Goal: Transaction & Acquisition: Purchase product/service

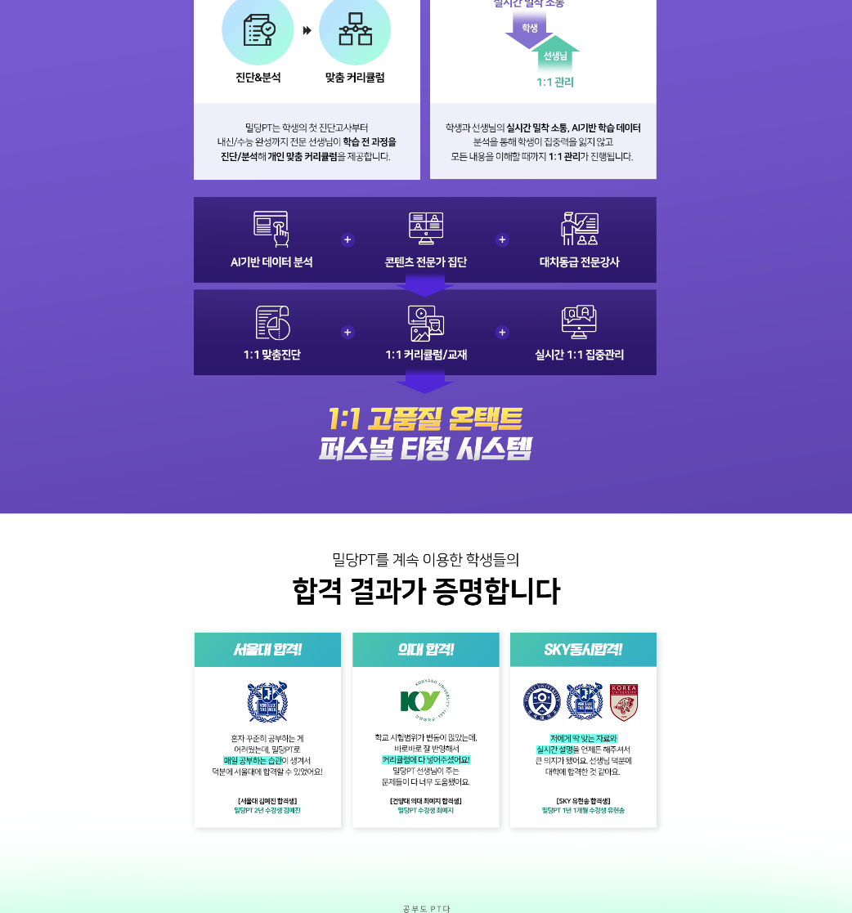
scroll to position [1260, 0]
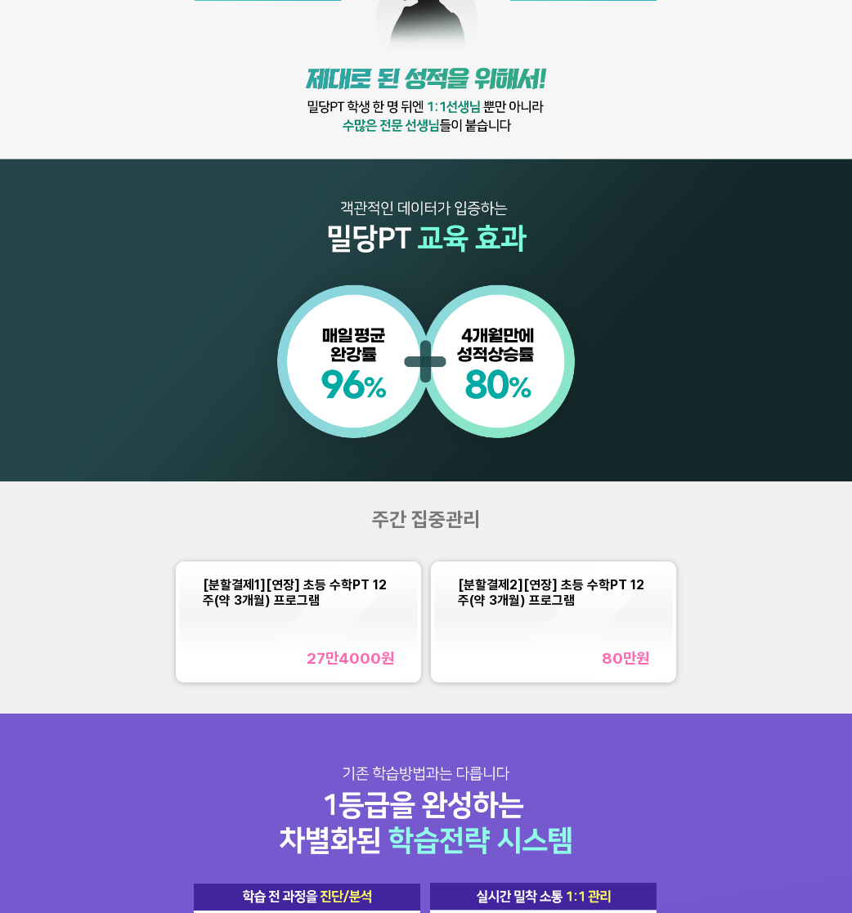
scroll to position [818, 0]
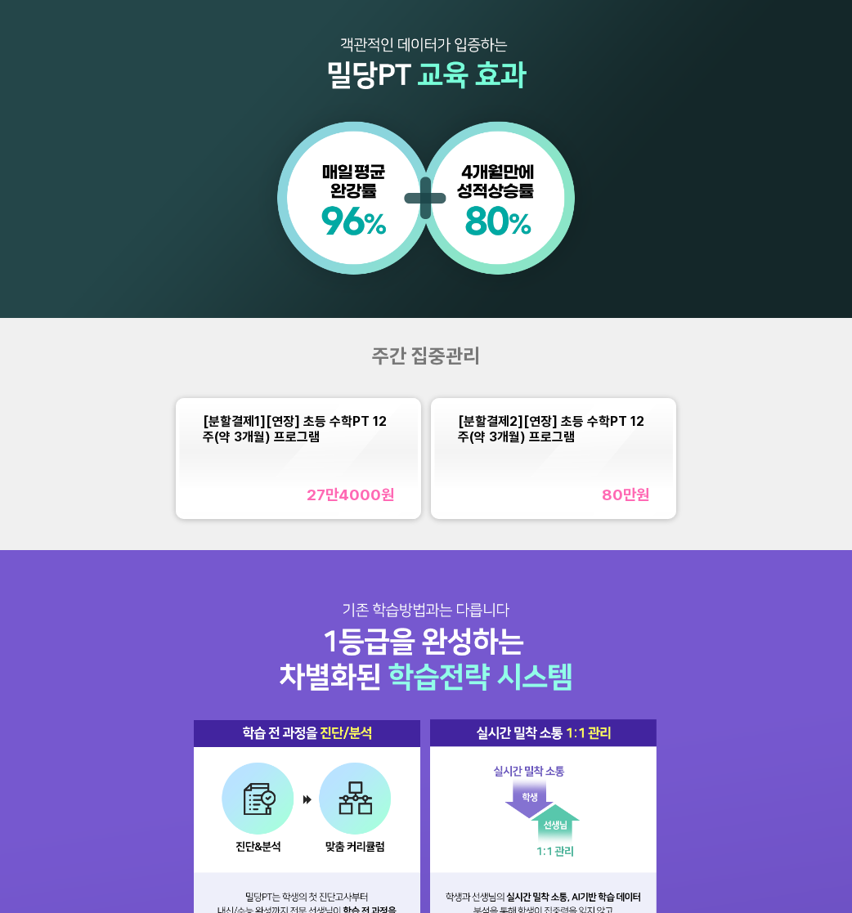
click at [331, 488] on div "27만4000 원" at bounding box center [351, 495] width 88 height 19
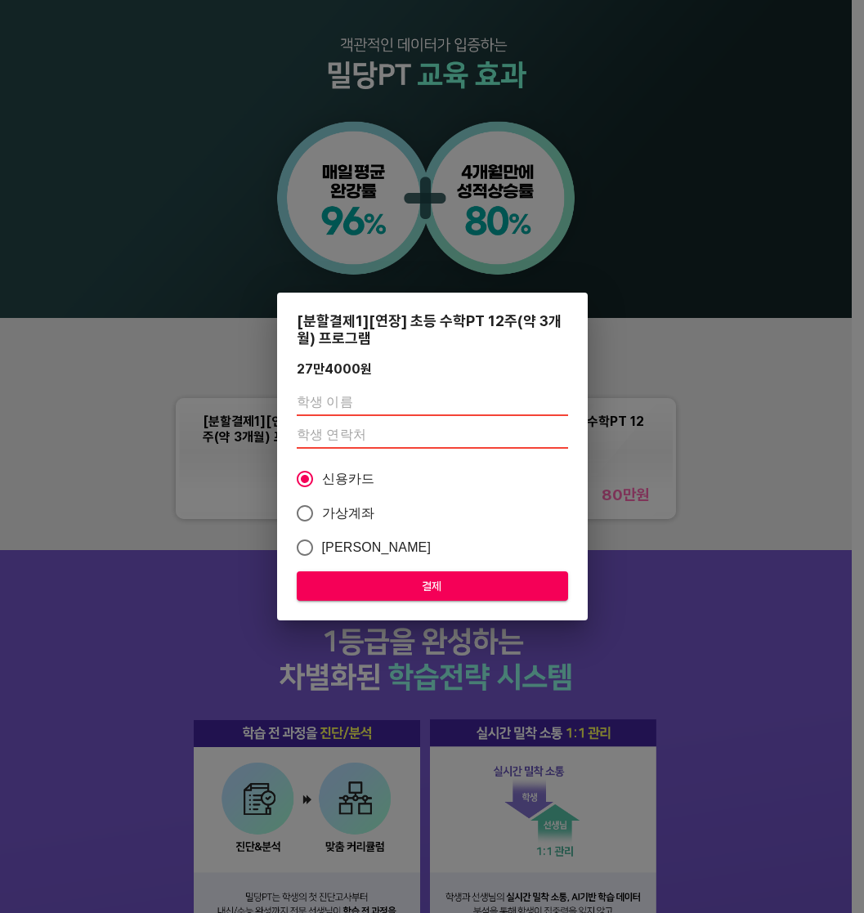
click at [705, 439] on div "[분할결제1][연장] 초등 수학PT 12주(약 3개월) 프로그램 27만4000 원 신용카드 가상계좌 카카오페이 결제" at bounding box center [432, 456] width 864 height 913
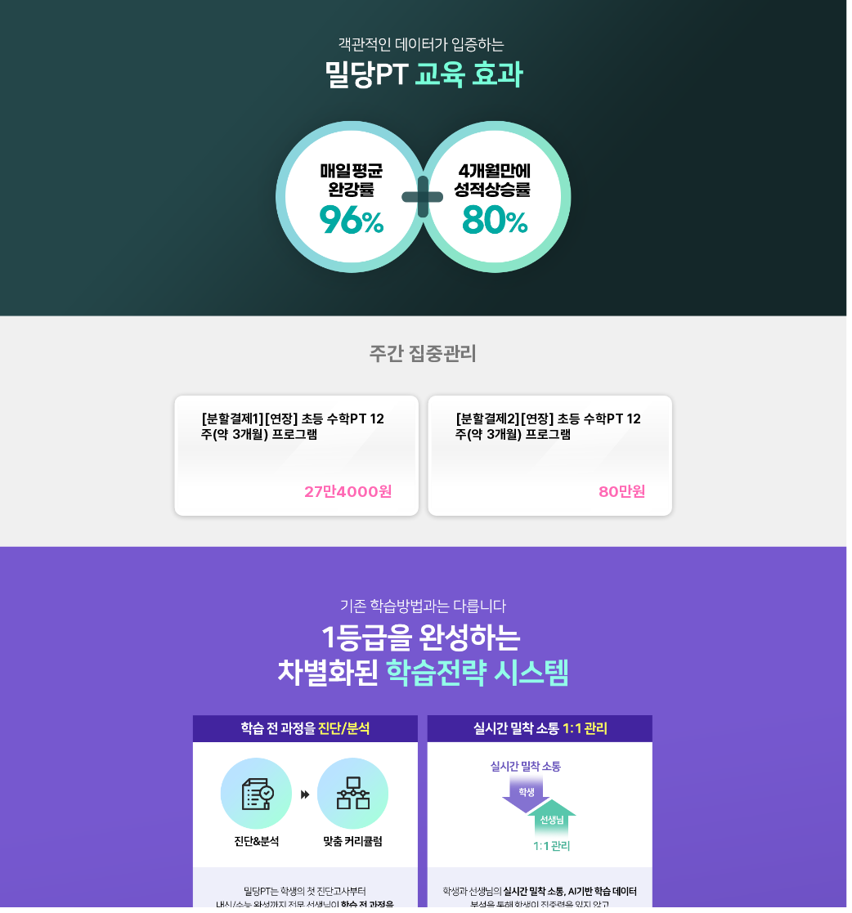
click at [554, 431] on span "[분할결제2][연장] 초등 수학PT 12주(약 3개월) 프로그램" at bounding box center [551, 429] width 186 height 31
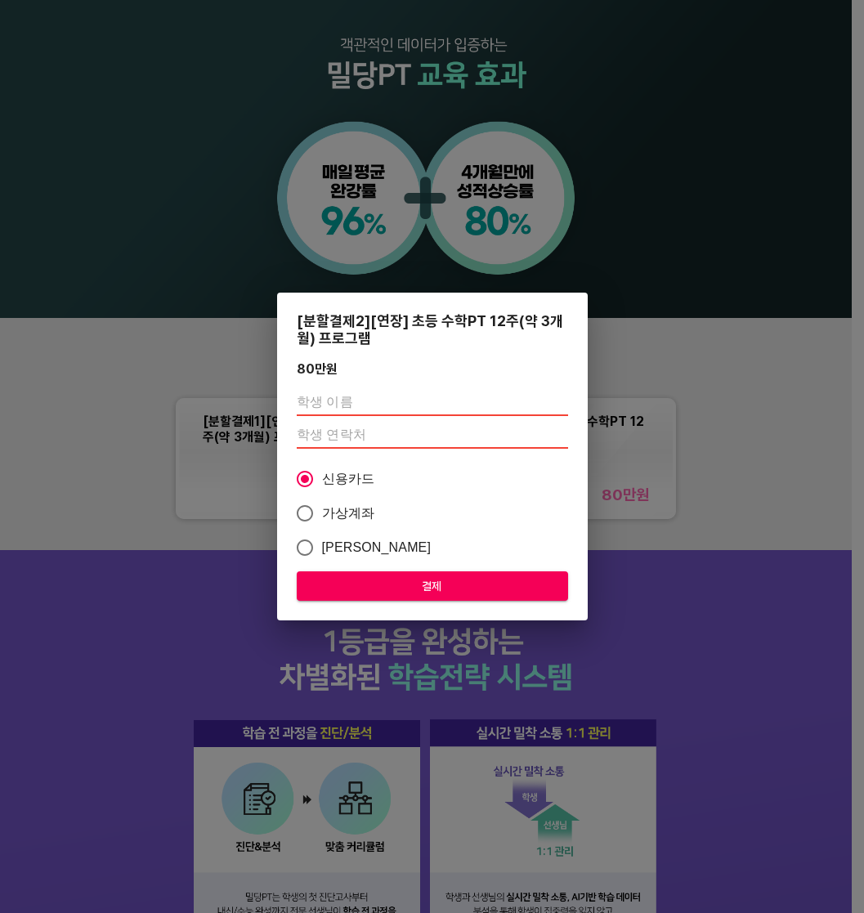
click at [685, 480] on div "[분할결제2][연장] 초등 수학PT 12주(약 3개월) 프로그램 80만 원 신용카드 가상계좌 카카오페이 결제" at bounding box center [432, 456] width 864 height 913
